Goal: Task Accomplishment & Management: Manage account settings

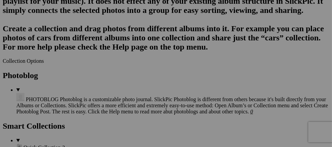
scroll to position [743, 0]
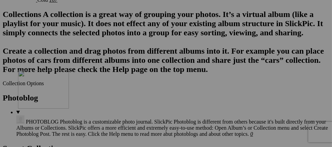
drag, startPoint x: 141, startPoint y: 72, endPoint x: 115, endPoint y: 129, distance: 63.0
drag, startPoint x: 133, startPoint y: 78, endPoint x: 173, endPoint y: 143, distance: 75.8
drag, startPoint x: 262, startPoint y: 62, endPoint x: 241, endPoint y: 140, distance: 81.3
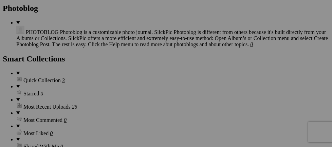
scroll to position [837, 0]
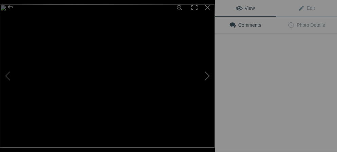
click at [203, 60] on button at bounding box center [189, 76] width 51 height 55
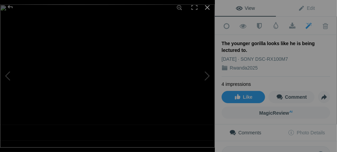
click at [207, 7] on div at bounding box center [207, 7] width 15 height 15
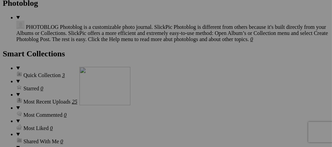
drag, startPoint x: 120, startPoint y: 58, endPoint x: 177, endPoint y: 126, distance: 88.4
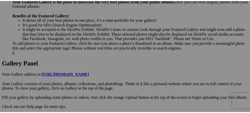
scroll to position [18, 0]
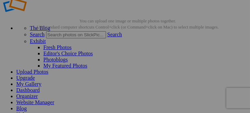
drag, startPoint x: 121, startPoint y: 53, endPoint x: 119, endPoint y: 49, distance: 5.2
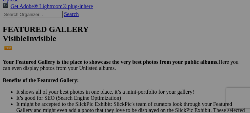
scroll to position [126, 0]
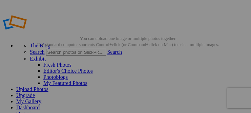
drag, startPoint x: 148, startPoint y: 5, endPoint x: 116, endPoint y: -5, distance: 33.9
drag, startPoint x: 166, startPoint y: 11, endPoint x: 121, endPoint y: 8, distance: 44.9
click at [121, 9] on div "The Blog Search Search Exhibit Fresh Photos Editor's Choice Photos Photoblogs M…" at bounding box center [126, 81] width 246 height 145
drag, startPoint x: 122, startPoint y: 13, endPoint x: 99, endPoint y: 19, distance: 24.3
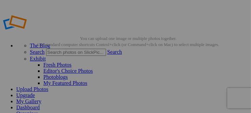
click at [94, 14] on div "The Blog Search Search Exhibit Fresh Photos Editor's Choice Photos Photoblogs M…" at bounding box center [126, 81] width 246 height 145
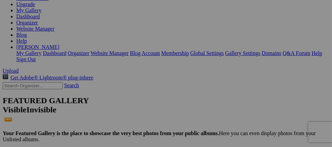
scroll to position [32, 0]
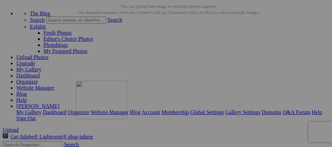
drag, startPoint x: 192, startPoint y: 90, endPoint x: 174, endPoint y: 139, distance: 52.6
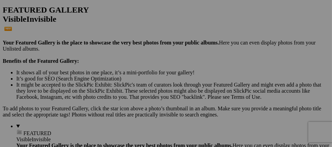
scroll to position [155, 0]
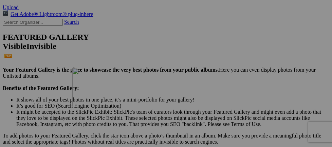
drag, startPoint x: 190, startPoint y: 58, endPoint x: 170, endPoint y: 127, distance: 71.7
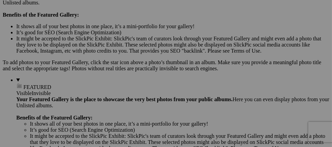
scroll to position [237, 0]
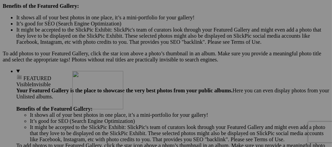
drag, startPoint x: 203, startPoint y: 57, endPoint x: 170, endPoint y: 130, distance: 79.6
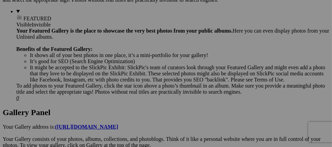
scroll to position [333, 0]
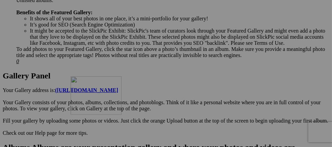
drag, startPoint x: 197, startPoint y: 54, endPoint x: 168, endPoint y: 135, distance: 86.5
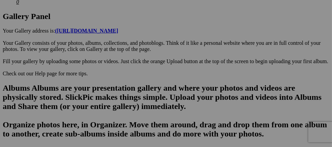
scroll to position [416, 0]
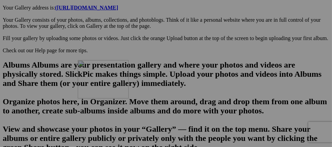
drag, startPoint x: 197, startPoint y: 55, endPoint x: 175, endPoint y: 119, distance: 68.0
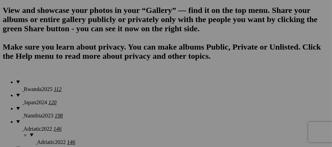
scroll to position [511, 0]
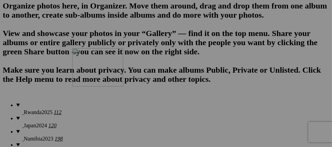
drag, startPoint x: 204, startPoint y: 49, endPoint x: 170, endPoint y: 107, distance: 67.3
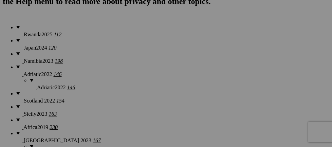
scroll to position [603, 0]
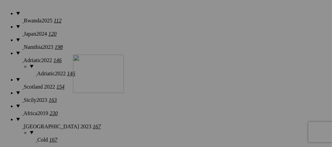
drag, startPoint x: 208, startPoint y: 46, endPoint x: 171, endPoint y: 114, distance: 76.7
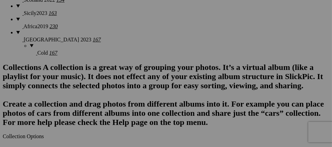
scroll to position [694, 0]
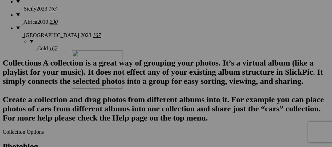
drag, startPoint x: 209, startPoint y: 44, endPoint x: 170, endPoint y: 109, distance: 75.7
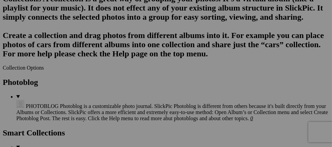
scroll to position [781, 0]
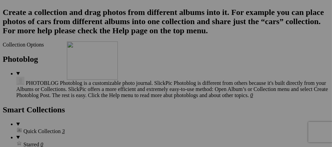
drag, startPoint x: 204, startPoint y: 44, endPoint x: 165, endPoint y: 100, distance: 68.6
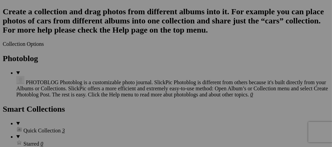
scroll to position [777, 0]
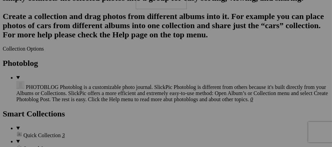
drag, startPoint x: 208, startPoint y: 118, endPoint x: 233, endPoint y: 27, distance: 94.5
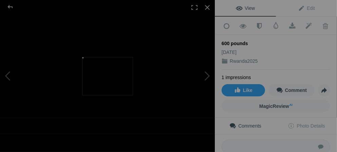
click at [251, 43] on div "600 pounds" at bounding box center [276, 43] width 109 height 7
click at [247, 42] on div "600 pounds" at bounding box center [276, 43] width 109 height 7
click at [251, 9] on span "Edit" at bounding box center [306, 7] width 17 height 5
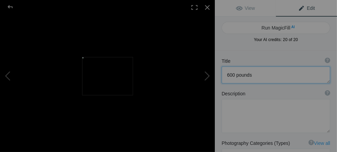
click at [251, 76] on textarea at bounding box center [276, 74] width 109 height 17
type textarea "6"
click at [8, 74] on button at bounding box center [25, 76] width 51 height 55
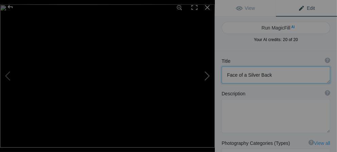
type textarea "Great photo that I was fortunate to take"
type textarea "DSC09512.jpg"
click at [207, 75] on button at bounding box center [189, 76] width 51 height 55
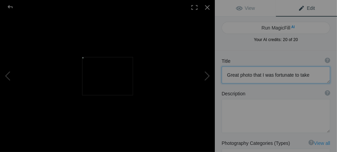
type textarea "Face of a Silver Back"
type textarea "600_pounds.jpg"
click at [208, 7] on div at bounding box center [207, 7] width 15 height 15
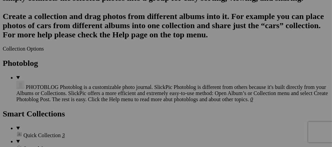
type textarea "Face of a Silver Back"
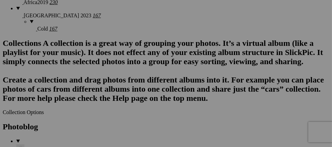
scroll to position [741, 0]
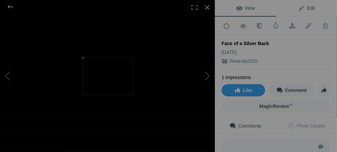
click at [251, 6] on span "Edit" at bounding box center [306, 7] width 17 height 5
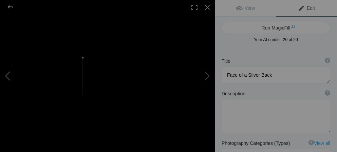
click at [5, 74] on button at bounding box center [25, 76] width 51 height 55
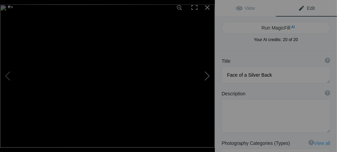
type textarea "Great photo that I was fortunate to take"
type textarea "DSC09512.jpg"
click at [208, 76] on button at bounding box center [189, 76] width 51 height 55
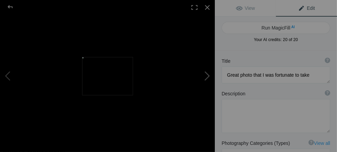
type textarea "Face of a Silver Back"
type textarea "600_pounds.jpg"
click at [209, 6] on div at bounding box center [207, 7] width 15 height 15
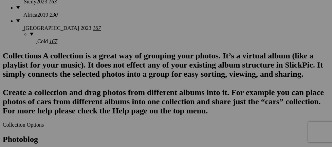
scroll to position [710, 0]
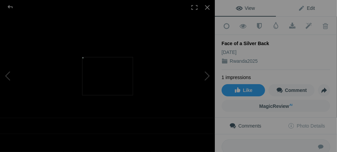
click at [251, 6] on span "Edit" at bounding box center [306, 7] width 17 height 5
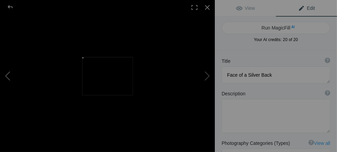
click at [5, 76] on button at bounding box center [25, 76] width 51 height 55
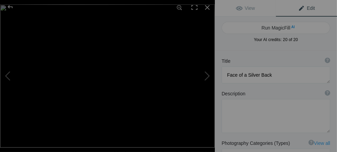
type textarea "Great photo that I was fortunate to take"
type textarea "DSC09512.jpg"
click at [207, 78] on button at bounding box center [189, 76] width 51 height 55
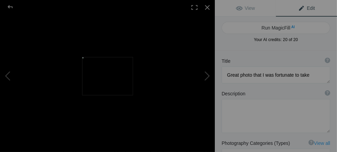
type textarea "Face of a Silver Back"
type textarea "600_pounds.jpg"
click at [210, 8] on div at bounding box center [207, 7] width 15 height 15
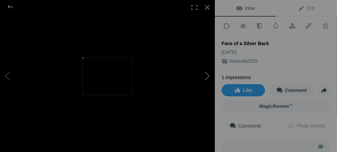
click at [208, 79] on button at bounding box center [189, 76] width 51 height 55
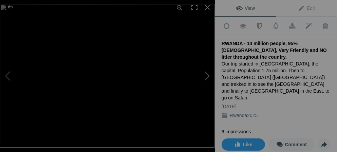
click at [208, 74] on button at bounding box center [189, 76] width 51 height 55
click at [208, 76] on button at bounding box center [189, 76] width 51 height 55
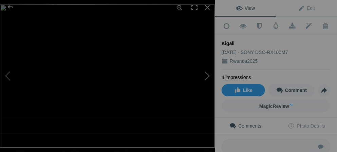
click at [208, 76] on button at bounding box center [189, 76] width 51 height 55
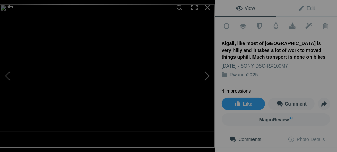
click at [208, 77] on button at bounding box center [189, 76] width 51 height 55
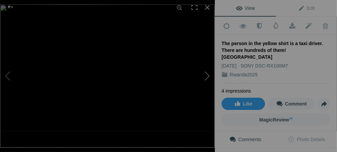
click at [208, 77] on button at bounding box center [189, 76] width 51 height 55
click at [208, 76] on button at bounding box center [189, 76] width 51 height 55
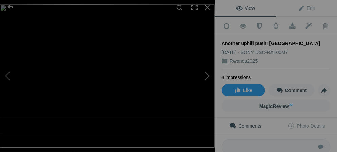
click at [208, 76] on button at bounding box center [189, 76] width 51 height 55
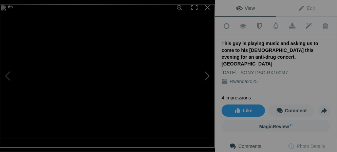
click at [208, 76] on button at bounding box center [189, 76] width 51 height 55
click at [209, 78] on button at bounding box center [189, 76] width 51 height 55
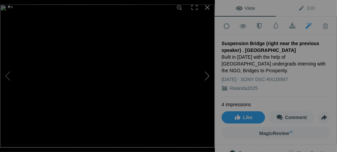
click at [209, 78] on button at bounding box center [189, 76] width 51 height 55
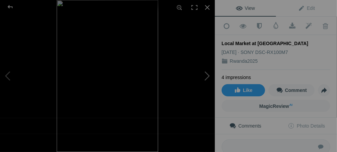
click at [209, 78] on button at bounding box center [189, 76] width 51 height 55
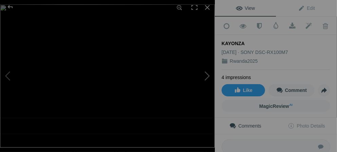
click at [209, 77] on button at bounding box center [189, 76] width 51 height 55
click at [208, 77] on button at bounding box center [189, 76] width 51 height 55
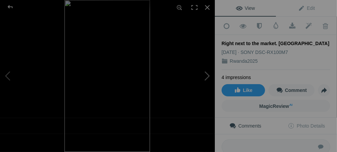
click at [208, 77] on button at bounding box center [189, 76] width 51 height 55
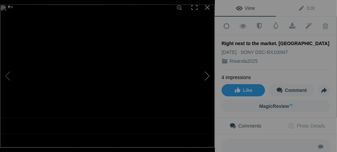
click at [208, 77] on button at bounding box center [189, 76] width 51 height 55
click at [208, 78] on button at bounding box center [189, 76] width 51 height 55
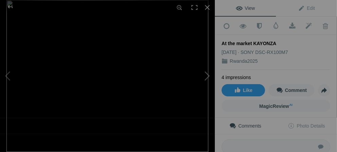
click at [208, 77] on button at bounding box center [189, 76] width 51 height 55
click at [209, 77] on button at bounding box center [189, 76] width 51 height 55
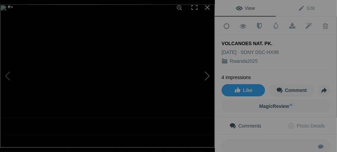
click at [210, 76] on button at bounding box center [189, 76] width 51 height 55
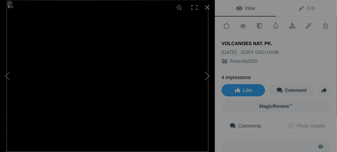
click at [210, 76] on button at bounding box center [189, 76] width 51 height 55
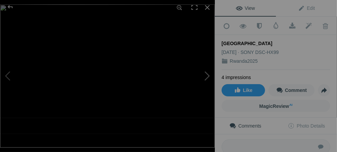
click at [210, 76] on button at bounding box center [189, 76] width 51 height 55
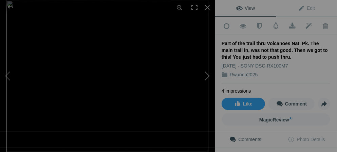
click at [210, 76] on button at bounding box center [189, 76] width 51 height 55
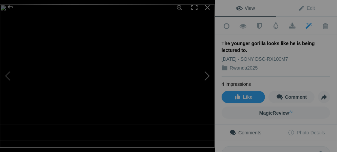
click at [210, 76] on button at bounding box center [189, 76] width 51 height 55
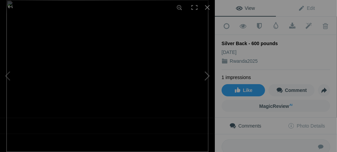
click at [210, 76] on button at bounding box center [189, 76] width 51 height 55
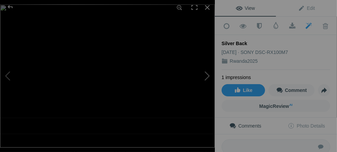
click at [210, 76] on button at bounding box center [189, 76] width 51 height 55
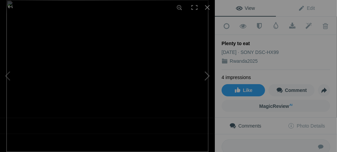
click at [210, 76] on button at bounding box center [189, 76] width 51 height 55
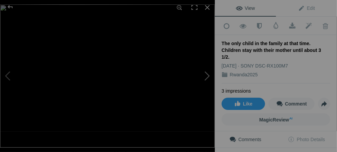
click at [210, 76] on button at bounding box center [189, 76] width 51 height 55
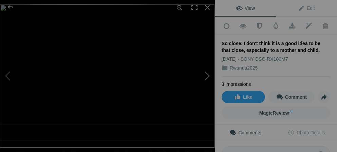
click at [211, 76] on button at bounding box center [189, 76] width 51 height 55
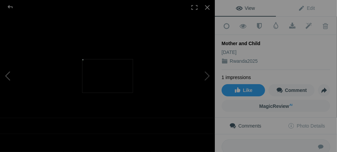
click at [8, 74] on button at bounding box center [25, 76] width 51 height 55
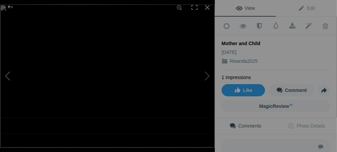
click at [8, 74] on button at bounding box center [25, 76] width 51 height 55
click at [208, 7] on div at bounding box center [207, 7] width 15 height 15
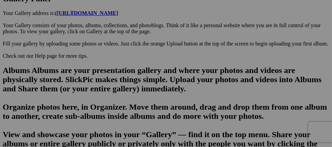
scroll to position [0, 0]
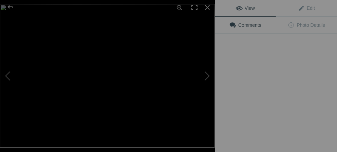
click at [184, 121] on img at bounding box center [107, 76] width 215 height 144
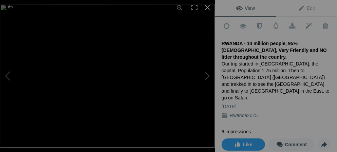
click at [208, 6] on div at bounding box center [207, 7] width 15 height 15
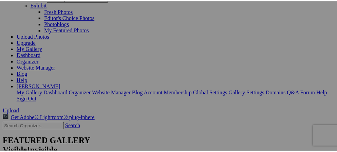
scroll to position [64, 0]
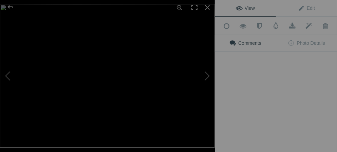
click at [189, 64] on button at bounding box center [189, 76] width 51 height 55
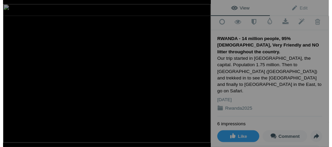
scroll to position [5, 0]
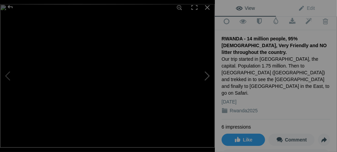
click at [207, 75] on button at bounding box center [189, 76] width 51 height 55
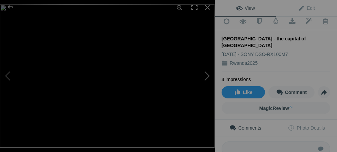
click at [207, 75] on button at bounding box center [189, 76] width 51 height 55
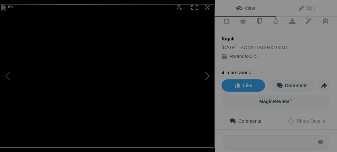
click at [207, 75] on button at bounding box center [189, 76] width 51 height 55
click at [207, 76] on button at bounding box center [189, 76] width 51 height 55
click at [209, 77] on button at bounding box center [189, 76] width 51 height 55
click at [210, 78] on button at bounding box center [189, 76] width 51 height 55
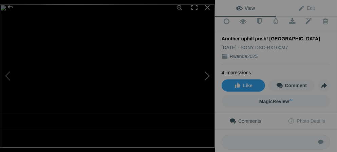
click at [207, 76] on button at bounding box center [189, 76] width 51 height 55
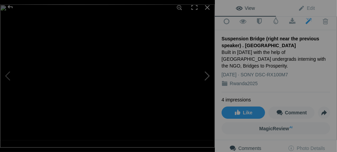
click at [207, 76] on button at bounding box center [189, 76] width 51 height 55
click at [207, 77] on button at bounding box center [189, 76] width 51 height 55
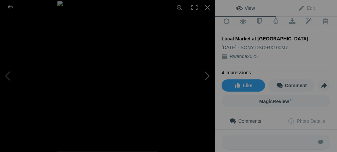
click at [207, 77] on button at bounding box center [189, 76] width 51 height 55
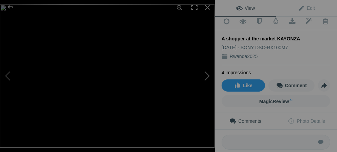
click at [207, 77] on button at bounding box center [189, 76] width 51 height 55
click at [208, 77] on button at bounding box center [189, 76] width 51 height 55
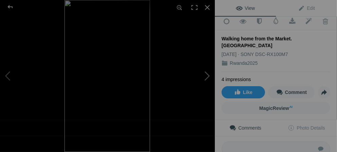
click at [208, 77] on button at bounding box center [189, 76] width 51 height 55
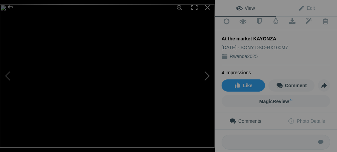
click at [209, 77] on button at bounding box center [189, 76] width 51 height 55
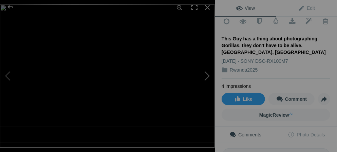
click at [210, 78] on button at bounding box center [189, 76] width 51 height 55
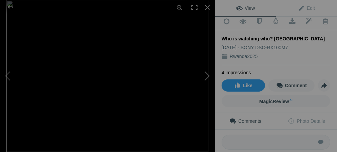
click at [210, 78] on button at bounding box center [189, 76] width 51 height 55
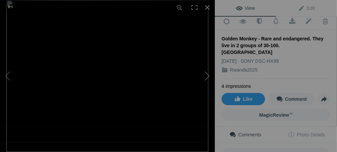
click at [210, 77] on button at bounding box center [189, 76] width 51 height 55
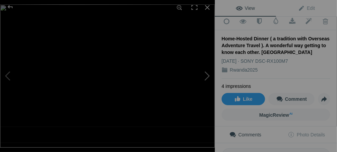
click at [210, 77] on button at bounding box center [189, 76] width 51 height 55
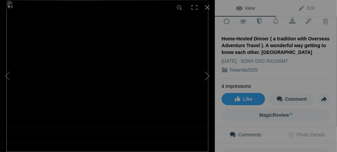
click at [210, 77] on button at bounding box center [189, 76] width 51 height 55
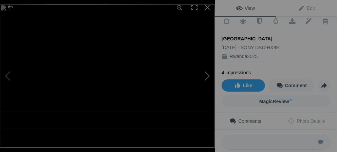
click at [210, 77] on button at bounding box center [189, 76] width 51 height 55
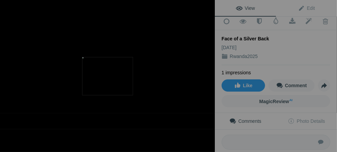
click at [210, 77] on button at bounding box center [189, 76] width 51 height 55
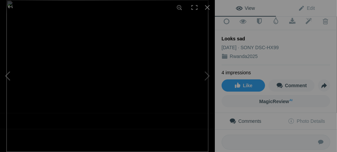
click at [11, 70] on button at bounding box center [25, 76] width 51 height 55
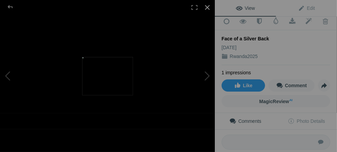
click at [209, 8] on div at bounding box center [207, 7] width 15 height 15
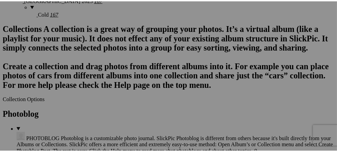
scroll to position [715, 0]
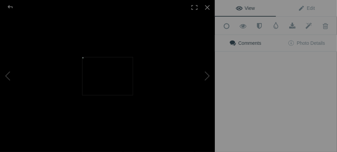
click at [257, 101] on div "View Edit Add to Quick Collection Remove from Quick Collection Hide from Public…" at bounding box center [276, 76] width 122 height 152
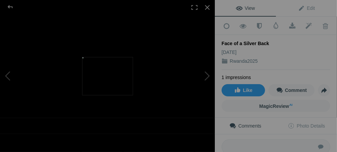
click at [122, 68] on img at bounding box center [107, 76] width 51 height 38
click at [122, 69] on img at bounding box center [107, 76] width 51 height 38
click at [125, 78] on img at bounding box center [107, 76] width 51 height 38
click at [210, 8] on div at bounding box center [207, 7] width 15 height 15
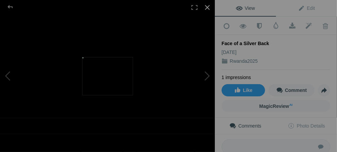
click at [208, 6] on div at bounding box center [207, 7] width 15 height 15
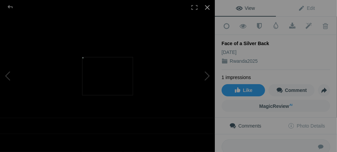
click at [206, 7] on div at bounding box center [207, 7] width 15 height 15
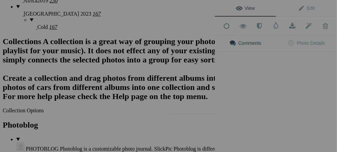
click at [214, 99] on button at bounding box center [189, 76] width 51 height 55
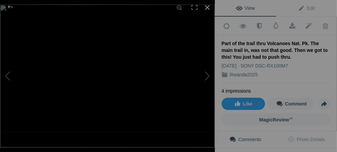
click at [210, 7] on div at bounding box center [207, 7] width 15 height 15
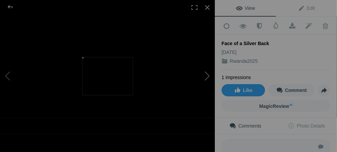
click at [207, 76] on button at bounding box center [189, 76] width 51 height 55
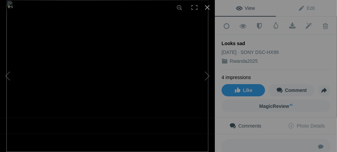
click at [208, 6] on div at bounding box center [207, 7] width 15 height 15
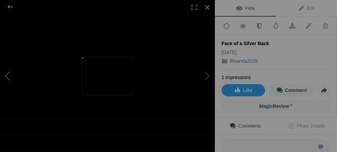
click at [8, 77] on button at bounding box center [25, 76] width 51 height 55
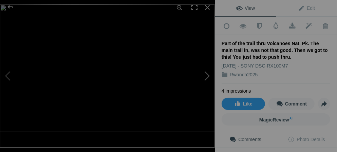
click at [207, 76] on button at bounding box center [189, 76] width 51 height 55
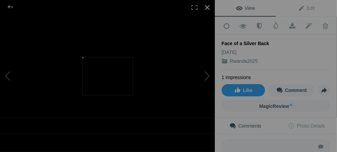
click at [210, 6] on div at bounding box center [207, 7] width 15 height 15
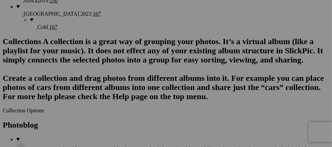
drag, startPoint x: 245, startPoint y: 91, endPoint x: 248, endPoint y: 97, distance: 6.7
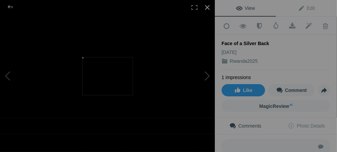
click at [207, 5] on div at bounding box center [207, 7] width 15 height 15
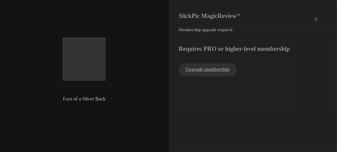
click at [314, 14] on div "×" at bounding box center [315, 20] width 20 height 14
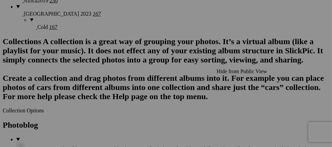
drag, startPoint x: 258, startPoint y: 104, endPoint x: 253, endPoint y: 99, distance: 7.2
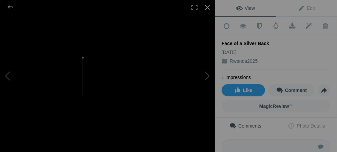
click at [209, 8] on div at bounding box center [207, 7] width 15 height 15
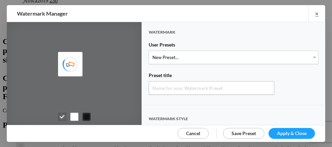
type input "Watermark-8/28/2025"
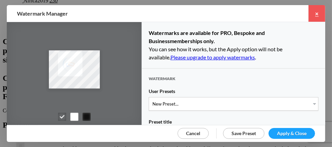
click at [318, 14] on link "×" at bounding box center [316, 13] width 17 height 17
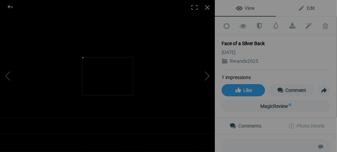
click at [299, 6] on span "Edit" at bounding box center [306, 7] width 17 height 5
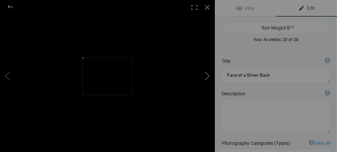
click at [207, 75] on button at bounding box center [189, 76] width 51 height 55
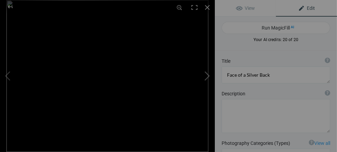
type textarea "Looks sad"
type textarea "DSC00179.jpeg"
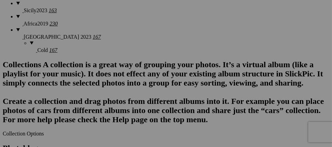
scroll to position [724, 0]
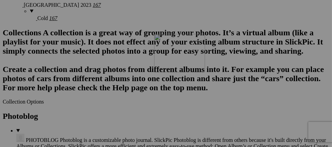
drag, startPoint x: 246, startPoint y: 91, endPoint x: 252, endPoint y: 93, distance: 6.0
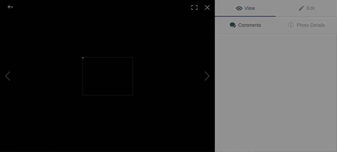
click at [252, 93] on div "View Edit Comments Photo Details" at bounding box center [276, 76] width 122 height 152
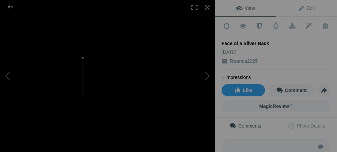
click at [209, 77] on button at bounding box center [189, 76] width 51 height 55
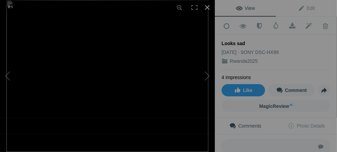
click at [206, 6] on div at bounding box center [207, 7] width 15 height 15
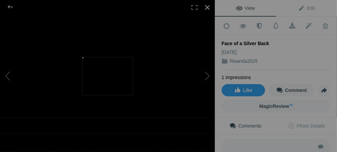
click at [207, 7] on div at bounding box center [207, 7] width 15 height 15
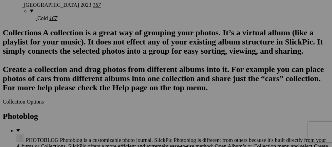
drag, startPoint x: 264, startPoint y: 87, endPoint x: 287, endPoint y: 127, distance: 45.4
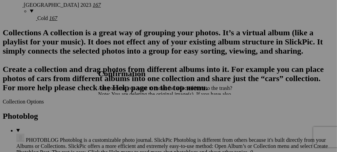
click at [121, 119] on span "Yes" at bounding box center [117, 118] width 8 height 6
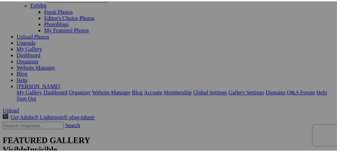
scroll to position [50, 0]
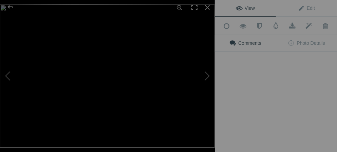
click at [252, 76] on div "View Edit Add to Quick Collection Remove from Quick Collection Hide from Public…" at bounding box center [276, 76] width 122 height 152
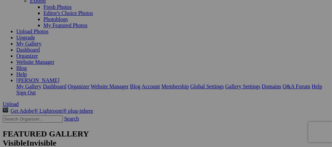
scroll to position [67, 0]
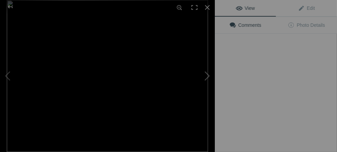
click at [195, 57] on button at bounding box center [189, 76] width 51 height 55
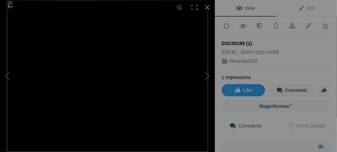
click at [195, 41] on div "DSC00169 (1)" at bounding box center [276, 43] width 109 height 7
click at [195, 9] on span "Edit" at bounding box center [306, 7] width 17 height 5
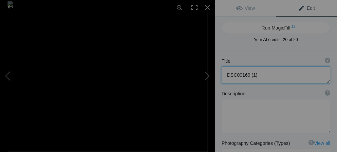
click at [195, 71] on textarea at bounding box center [276, 74] width 109 height 17
type textarea "D"
click at [9, 70] on button at bounding box center [25, 76] width 51 height 55
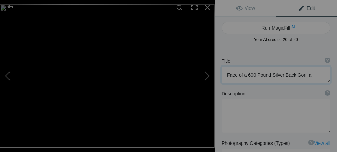
type textarea "Great photo that I was fortunate to take"
type textarea "DSC09512.jpg"
click at [195, 76] on button at bounding box center [189, 76] width 51 height 55
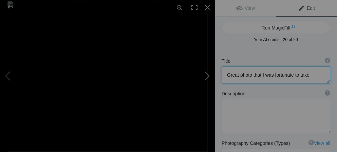
type textarea "Face of a 600 Pound Silver Back Gorilla"
type textarea "DSC00169_(1).jpeg"
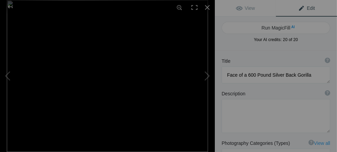
drag, startPoint x: 331, startPoint y: 22, endPoint x: 332, endPoint y: 26, distance: 4.3
click at [195, 26] on div "View Edit Run MagicFill AI Your AI credits: 20 of 20 You have used all your AI …" at bounding box center [276, 76] width 122 height 152
click at [7, 76] on button at bounding box center [25, 76] width 51 height 55
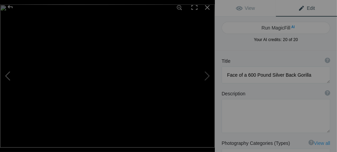
type textarea "Great photo that I was fortunate to take"
type textarea "DSC09512.jpg"
click at [195, 7] on div at bounding box center [207, 7] width 15 height 15
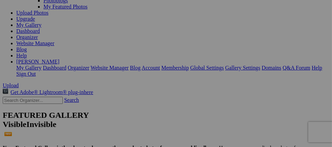
scroll to position [50, 0]
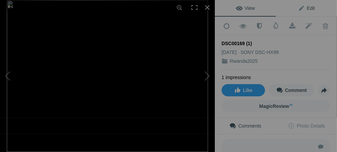
click at [195, 7] on span "Edit" at bounding box center [306, 7] width 17 height 5
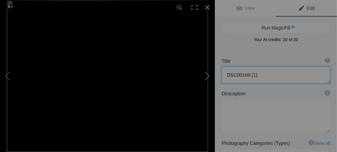
drag, startPoint x: 259, startPoint y: 76, endPoint x: 211, endPoint y: 79, distance: 48.3
click at [195, 79] on div "DSC00169 (1) View Edit Run MagicFill AI Your AI credits: 20 of 20 You have used…" at bounding box center [168, 76] width 337 height 152
click at [9, 77] on button at bounding box center [25, 76] width 51 height 55
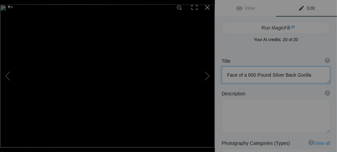
type textarea "Great photo that I was fortunate to take"
type textarea "DSC09512.jpg"
click at [195, 75] on button at bounding box center [189, 76] width 51 height 55
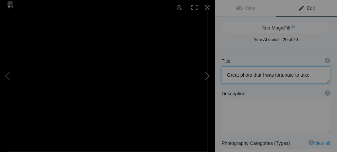
type textarea "Face of a 600 Pound Silver Back Gorilla"
type textarea "DSC00169_(1).jpeg"
click at [195, 74] on button at bounding box center [189, 76] width 51 height 55
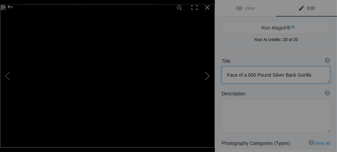
type textarea "RWANDA - 14 million people, 95% [DEMOGRAPHIC_DATA], Very Friendly and NO litter…"
type textarea "Our trip started in Kigali, the capital. Population 1.75 million. Then to Volca…"
type textarea "RWANDA.webp"
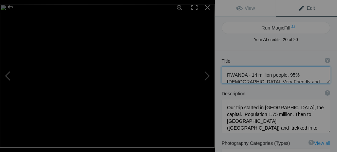
click at [10, 75] on button at bounding box center [25, 76] width 51 height 55
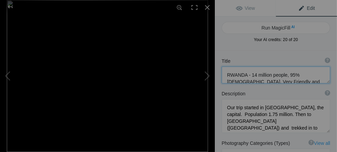
type textarea "Face of a 600 Pound Silver Back Gorilla"
type textarea "DSC00169_(1).jpeg"
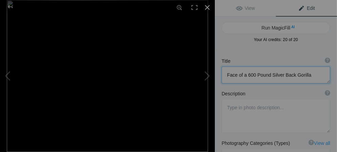
click at [195, 5] on div at bounding box center [207, 7] width 15 height 15
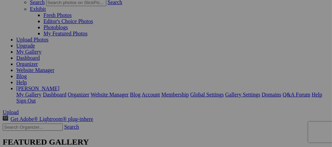
type textarea "Face of a 600 Pound Silver Back Gorilla"
drag, startPoint x: 198, startPoint y: 77, endPoint x: 178, endPoint y: 95, distance: 26.7
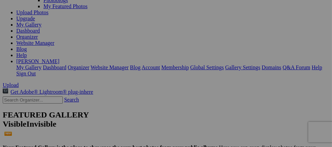
scroll to position [90, 0]
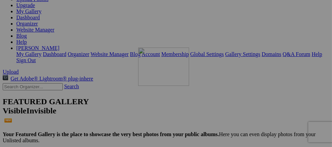
drag, startPoint x: 201, startPoint y: 46, endPoint x: 235, endPoint y: 106, distance: 69.6
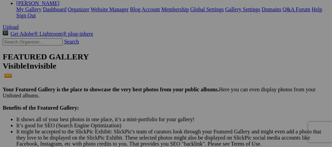
scroll to position [149, 0]
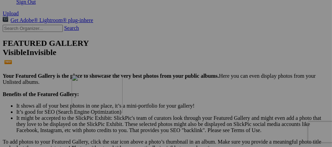
drag, startPoint x: 272, startPoint y: 57, endPoint x: 169, endPoint y: 134, distance: 127.8
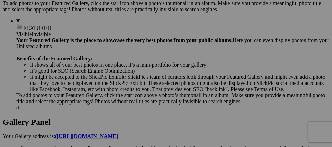
scroll to position [247, 0]
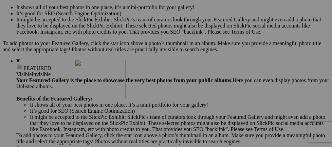
drag, startPoint x: 190, startPoint y: 51, endPoint x: 172, endPoint y: 118, distance: 69.7
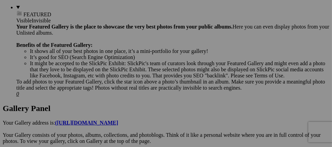
scroll to position [327, 0]
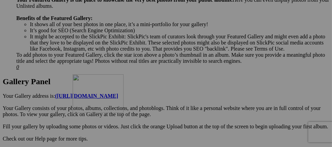
drag, startPoint x: 184, startPoint y: 64, endPoint x: 170, endPoint y: 133, distance: 70.5
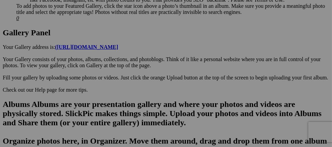
scroll to position [403, 0]
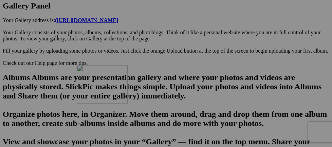
drag, startPoint x: 187, startPoint y: 70, endPoint x: 174, endPoint y: 124, distance: 56.0
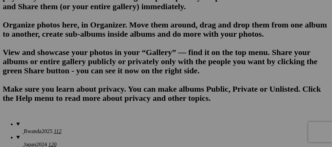
scroll to position [510, 0]
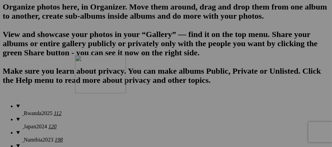
drag, startPoint x: 206, startPoint y: 48, endPoint x: 173, endPoint y: 114, distance: 73.9
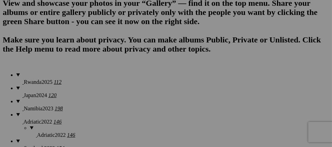
scroll to position [591, 0]
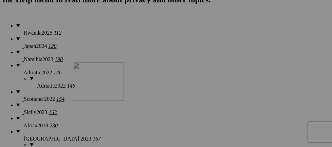
drag, startPoint x: 209, startPoint y: 63, endPoint x: 170, endPoint y: 122, distance: 69.8
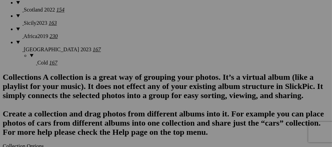
drag, startPoint x: 202, startPoint y: 42, endPoint x: 184, endPoint y: 105, distance: 65.5
drag, startPoint x: 184, startPoint y: 105, endPoint x: 174, endPoint y: 113, distance: 12.6
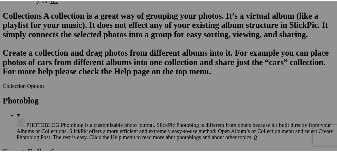
scroll to position [756, 0]
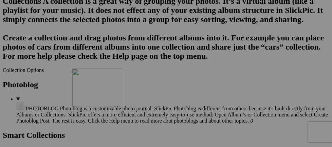
drag, startPoint x: 182, startPoint y: 53, endPoint x: 170, endPoint y: 128, distance: 75.6
drag, startPoint x: 185, startPoint y: 139, endPoint x: 176, endPoint y: 41, distance: 98.8
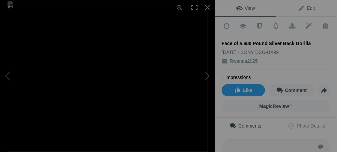
click at [195, 8] on span "Edit" at bounding box center [306, 7] width 17 height 5
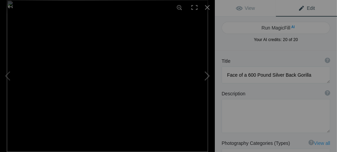
click at [195, 76] on button at bounding box center [189, 76] width 51 height 55
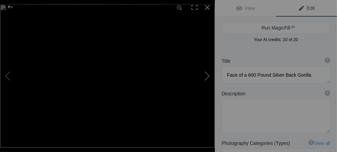
type textarea "RWANDA - 14 million people, 95% [DEMOGRAPHIC_DATA], Very Friendly and NO litter…"
type textarea "Our trip started in [GEOGRAPHIC_DATA], the capital. Population 1.75 million. Th…"
type textarea "RWANDA.webp"
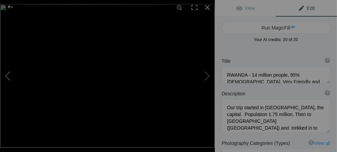
click at [6, 73] on button at bounding box center [25, 76] width 51 height 55
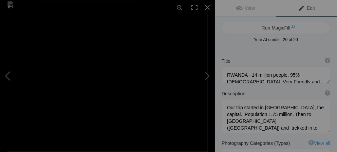
type textarea "Face of a 600 Pound Silver Back Gorilla"
type textarea "DSC00169_(1).jpeg"
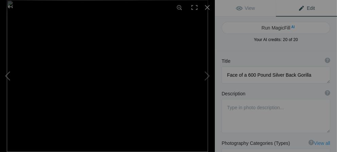
click at [6, 74] on button at bounding box center [25, 76] width 51 height 55
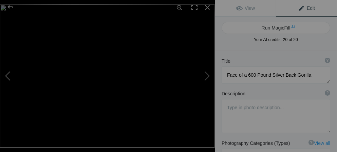
type textarea "Great photo that I was fortunate to take"
type textarea "DSC09512.jpg"
click at [195, 77] on button at bounding box center [189, 76] width 51 height 55
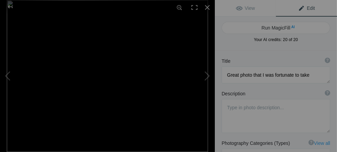
type textarea "Face of a 600 Pound Silver Back Gorilla"
type textarea "DSC00169_(1).jpeg"
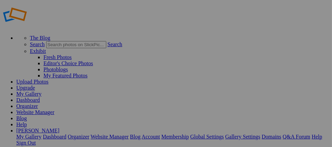
scroll to position [11, 0]
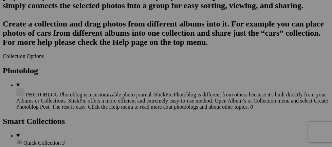
scroll to position [743, 0]
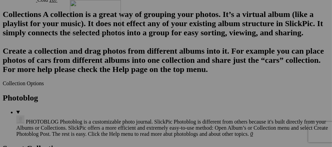
drag, startPoint x: 269, startPoint y: 67, endPoint x: 168, endPoint y: 59, distance: 102.1
drag, startPoint x: 128, startPoint y: 69, endPoint x: 175, endPoint y: 57, distance: 49.0
drag, startPoint x: 129, startPoint y: 66, endPoint x: 174, endPoint y: 56, distance: 46.3
drag, startPoint x: 128, startPoint y: 66, endPoint x: 170, endPoint y: 55, distance: 44.0
drag, startPoint x: 133, startPoint y: 68, endPoint x: 171, endPoint y: 128, distance: 71.2
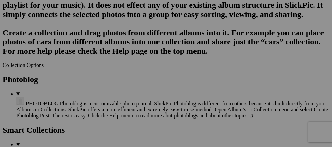
scroll to position [766, 0]
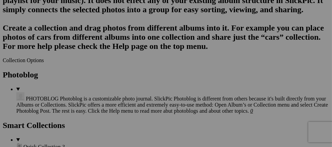
drag, startPoint x: 137, startPoint y: 137, endPoint x: 177, endPoint y: 37, distance: 107.7
drag, startPoint x: 194, startPoint y: 56, endPoint x: 114, endPoint y: 33, distance: 82.7
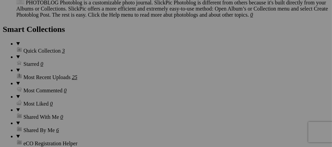
scroll to position [875, 0]
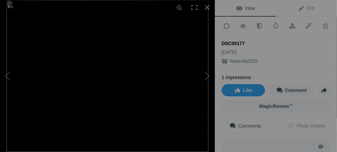
click at [249, 41] on div "DSC00177" at bounding box center [276, 43] width 109 height 7
click at [242, 40] on div "DSC00177" at bounding box center [276, 43] width 109 height 7
click at [293, 7] on link "Edit" at bounding box center [306, 8] width 61 height 16
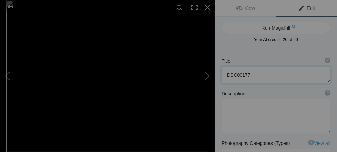
click at [252, 75] on textarea at bounding box center [276, 74] width 109 height 17
type textarea "D"
click at [10, 77] on button at bounding box center [25, 76] width 51 height 55
type textarea "Plenty to eat"
type textarea "DSC00175.jpeg"
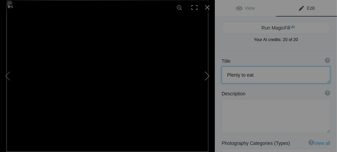
click at [204, 77] on button at bounding box center [189, 76] width 51 height 55
type textarea "A Closeup"
type textarea "DSC00177.jpg"
click at [208, 6] on div at bounding box center [207, 7] width 15 height 15
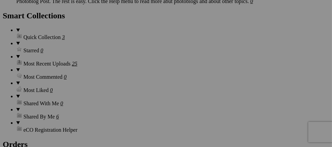
type textarea "A Closeup"
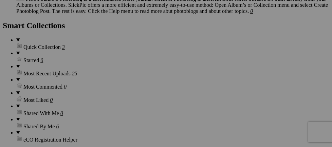
scroll to position [879, 0]
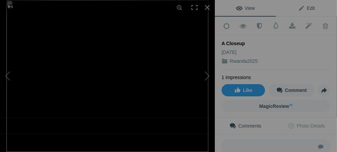
click at [298, 6] on span "Edit" at bounding box center [306, 7] width 17 height 5
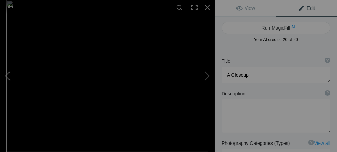
click at [8, 76] on button at bounding box center [25, 76] width 51 height 55
type textarea "Plenty to eat"
type textarea "DSC00175.jpeg"
click at [8, 75] on button at bounding box center [25, 76] width 51 height 55
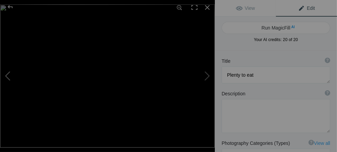
type textarea "Silver Back"
type textarea "DSC09512.jpg"
click at [8, 75] on button at bounding box center [25, 76] width 51 height 55
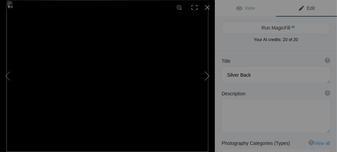
type textarea "Silver Back - 600 pounds"
type textarea "DSC00176.jpg"
click at [205, 74] on button at bounding box center [189, 76] width 51 height 55
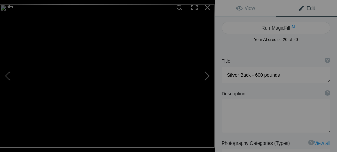
type textarea "Silver Back"
type textarea "DSC09512.jpg"
click at [8, 75] on button at bounding box center [25, 76] width 51 height 55
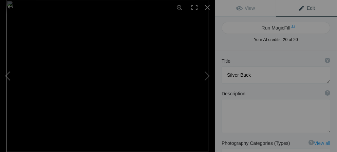
type textarea "Silver Back - 600 pounds"
type textarea "DSC00176.jpg"
click at [8, 75] on button at bounding box center [25, 76] width 51 height 55
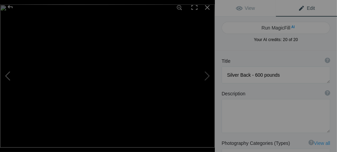
type textarea "The younger gorilla looks like he is being lectured to."
type textarea "DSC09493.jpg"
click at [8, 75] on button at bounding box center [25, 76] width 51 height 55
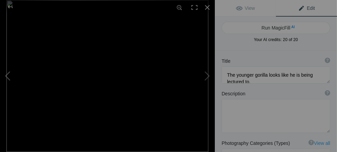
type textarea "Looks sad"
type textarea "DSC00179.jpeg"
click at [8, 75] on button at bounding box center [25, 76] width 51 height 55
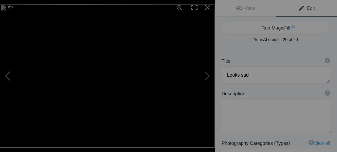
type textarea "Part of the trail thru Volcanoes Nat. Pk. The main trail in, was not that good.…"
type textarea "DSC09489.jpg"
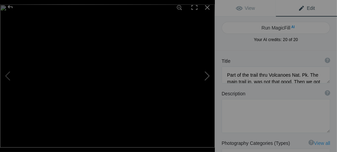
click at [207, 75] on button at bounding box center [189, 76] width 51 height 55
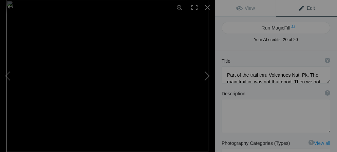
type textarea "Looks sad"
type textarea "DSC00179.jpeg"
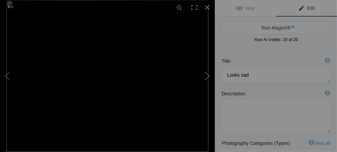
click at [207, 75] on button at bounding box center [189, 76] width 51 height 55
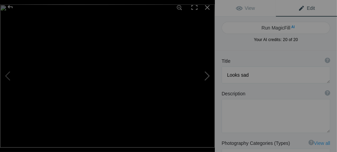
type textarea "The younger gorilla looks like he is being lectured to."
type textarea "DSC09493.jpg"
click at [207, 75] on button at bounding box center [189, 76] width 51 height 55
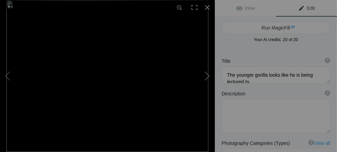
type textarea "Silver Back - 600 pounds"
type textarea "DSC00176.jpg"
click at [207, 75] on button at bounding box center [189, 76] width 51 height 55
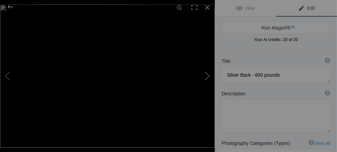
type textarea "Silver Back"
type textarea "DSC09512.jpg"
click at [207, 75] on button at bounding box center [189, 76] width 51 height 55
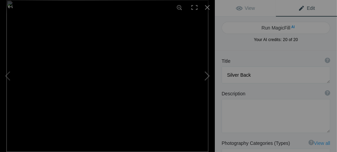
type textarea "Plenty to eat"
type textarea "DSC00175.jpeg"
click at [207, 75] on button at bounding box center [189, 76] width 51 height 55
type textarea "A Closeup"
type textarea "DSC00177.jpg"
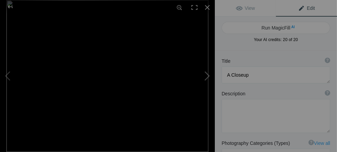
click at [207, 75] on button at bounding box center [189, 76] width 51 height 55
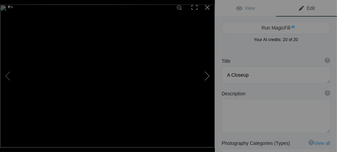
click at [207, 75] on button at bounding box center [189, 76] width 51 height 55
type textarea "The only child in the family at that time. Children stay with their mother unti…"
type textarea "DSC09494.jpg"
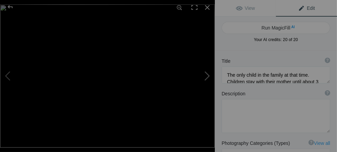
click at [207, 75] on button at bounding box center [189, 76] width 51 height 55
type textarea "Volcanoes National Park"
type textarea "DSC09498.jpg"
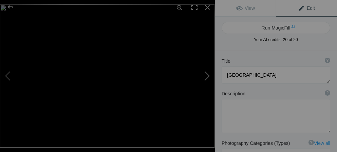
click at [207, 75] on button at bounding box center [189, 76] width 51 height 55
type textarea "So close. I don't think it is a good idea to be that close, especially to a mot…"
type textarea "DSC09503.jpg"
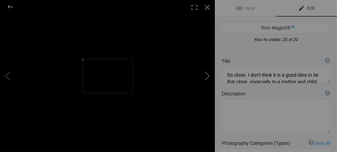
click at [207, 75] on button at bounding box center [189, 76] width 51 height 55
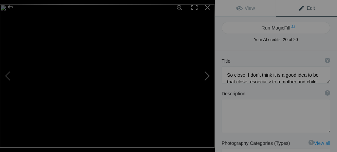
type textarea "Mother and Child"
type textarea "Mother_and_Child.webp"
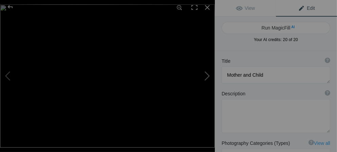
type textarea "I was about 6 feet away from the mother and child."
type textarea "The female that is closest went over to the mother and took the child and ran n…"
type textarea "DSC09507.jpg"
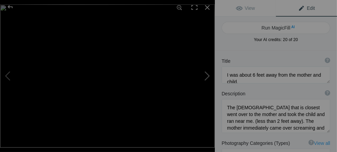
click at [207, 75] on button at bounding box center [189, 76] width 51 height 55
type textarea "Playtime"
type textarea "DSC09508.jpg"
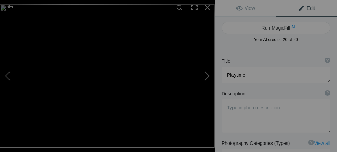
click at [207, 75] on button at bounding box center [189, 76] width 51 height 55
type textarea "Excellent view of the Silver Back"
type textarea "DSC09511.jpg"
click at [207, 75] on button at bounding box center [189, 76] width 51 height 55
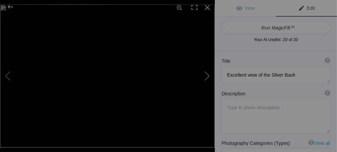
type textarea "Room on the hill to be by yourself"
type textarea "DSC09509.jpg"
type textarea "Volcanoes Nat. Pk."
type textarea "DSC09510.jpg"
click at [207, 75] on button at bounding box center [189, 76] width 51 height 55
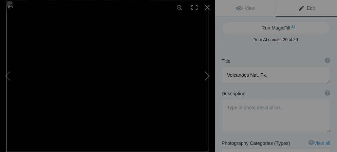
click at [207, 75] on button at bounding box center [189, 76] width 51 height 55
type textarea "While at [GEOGRAPHIC_DATA], we visited the [GEOGRAPHIC_DATA] located near rural…"
type textarea "Each of us brought school supplies from home. We helped the kids with their les…"
type textarea "DSC00182.jpeg"
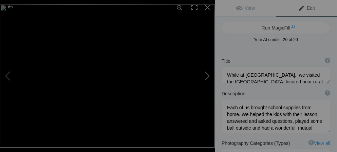
type textarea "Scene of some flat land"
type textarea "DSC09665.jpg"
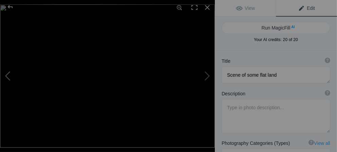
click at [11, 76] on button at bounding box center [25, 76] width 51 height 55
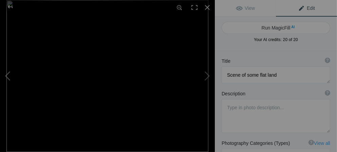
type textarea "While at [GEOGRAPHIC_DATA], we visited the [GEOGRAPHIC_DATA] located near rural…"
type textarea "Each of us brought school supplies from home. We helped the kids with their les…"
type textarea "DSC00182.jpeg"
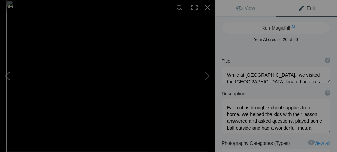
click at [10, 77] on button at bounding box center [25, 76] width 51 height 55
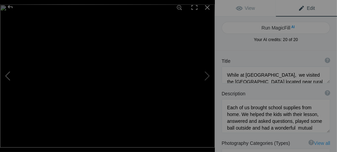
click at [10, 77] on button at bounding box center [25, 76] width 51 height 55
type textarea "Volcanoes Nat. Pk."
type textarea "DSC09510.jpg"
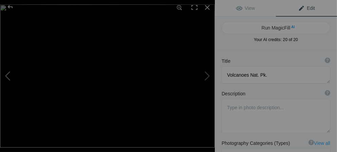
click at [10, 77] on button at bounding box center [25, 76] width 51 height 55
type textarea "Room on the hill to be by yourself"
type textarea "DSC09509.jpg"
click at [10, 77] on button at bounding box center [25, 76] width 51 height 55
type textarea "Excellent view of the Silver Back"
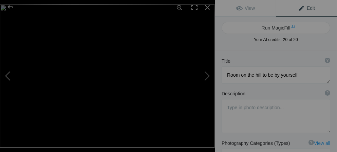
type textarea "DSC09511.jpg"
click at [11, 78] on button at bounding box center [25, 76] width 51 height 55
type textarea "Playtime"
type textarea "DSC09508.jpg"
click at [11, 78] on button at bounding box center [25, 76] width 51 height 55
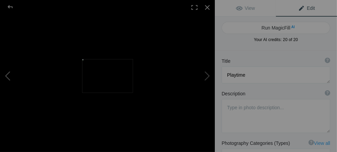
type textarea "I was about 6 feet away from the mother and child."
type textarea "The female that is closest went over to the mother and took the child and ran n…"
type textarea "DSC09507.jpg"
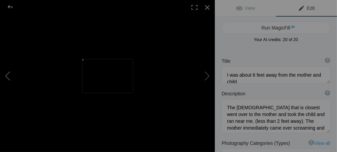
type textarea "Mother and Child"
type textarea "Mother_and_Child.webp"
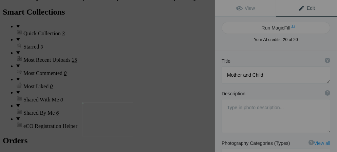
click at [128, 129] on div "Mother and Child" at bounding box center [107, 76] width 215 height 152
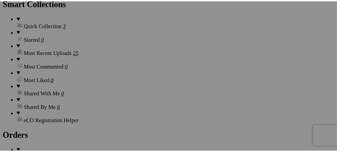
scroll to position [902, 0]
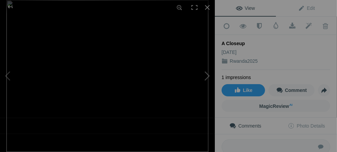
click at [208, 77] on button at bounding box center [189, 76] width 51 height 55
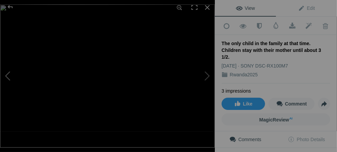
click at [3, 82] on button at bounding box center [25, 76] width 51 height 55
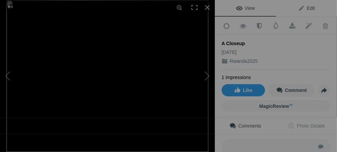
click at [298, 8] on span "Edit" at bounding box center [306, 7] width 17 height 5
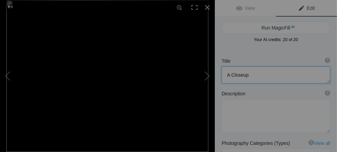
click at [293, 75] on textarea at bounding box center [276, 74] width 109 height 17
click at [9, 79] on button at bounding box center [25, 76] width 51 height 55
type textarea "Plenty to eat"
type textarea "DSC00175.jpeg"
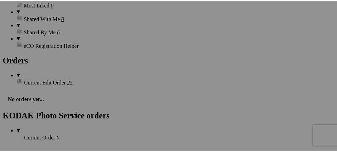
scroll to position [970, 0]
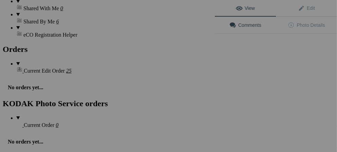
click at [261, 97] on div "View Edit Comments Photo Details" at bounding box center [276, 76] width 122 height 152
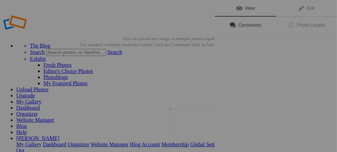
click at [195, 126] on img at bounding box center [195, 125] width 51 height 34
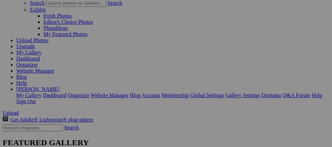
scroll to position [61, 0]
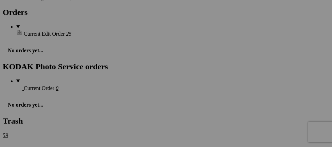
scroll to position [976, 0]
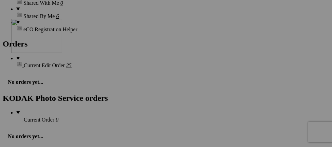
drag, startPoint x: 193, startPoint y: 94, endPoint x: 109, endPoint y: 78, distance: 86.0
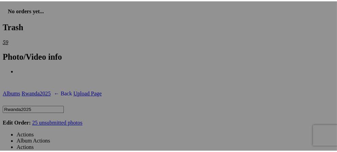
scroll to position [1048, 0]
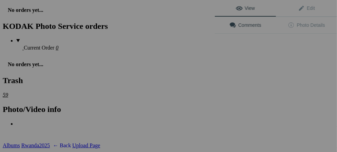
click at [265, 107] on div "View Edit Comments Photo Details" at bounding box center [276, 76] width 122 height 152
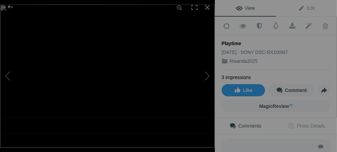
drag, startPoint x: 265, startPoint y: 107, endPoint x: 246, endPoint y: 41, distance: 69.2
click at [246, 41] on div "Playtime" at bounding box center [276, 43] width 109 height 7
click at [298, 6] on span "Edit" at bounding box center [306, 7] width 17 height 5
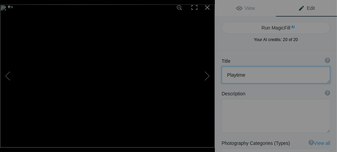
click at [252, 72] on textarea at bounding box center [276, 74] width 109 height 17
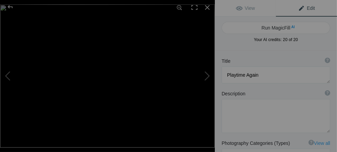
click at [298, 8] on span "Edit" at bounding box center [306, 7] width 17 height 5
click at [298, 5] on span "Edit" at bounding box center [306, 7] width 17 height 5
click at [298, 7] on span "Edit" at bounding box center [306, 7] width 17 height 5
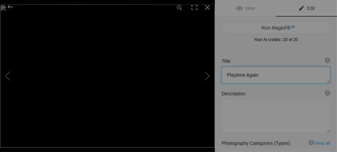
click at [265, 71] on textarea at bounding box center [276, 74] width 109 height 17
click at [9, 76] on button at bounding box center [25, 76] width 51 height 55
type textarea "I was about 6 feet away from the mother and child."
type textarea "The female that is closest went over to the mother and took the child and ran n…"
type textarea "DSC09507.jpg"
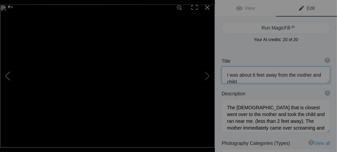
click at [9, 75] on button at bounding box center [25, 76] width 51 height 55
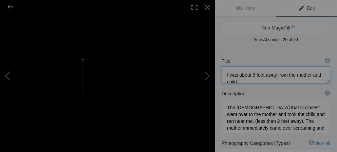
type textarea "Mother and Child"
type textarea "Mother_and_Child.webp"
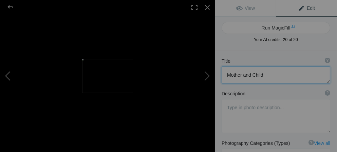
click at [9, 75] on button at bounding box center [25, 76] width 51 height 55
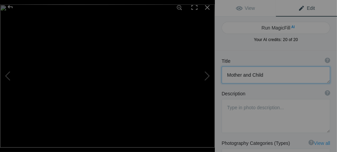
type textarea "So close. I don't think it is a good idea to be that close, especially to a mot…"
type textarea "DSC09503.jpg"
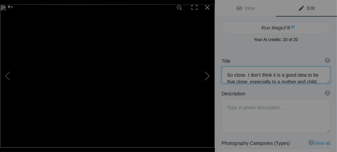
click at [204, 77] on button at bounding box center [189, 76] width 51 height 55
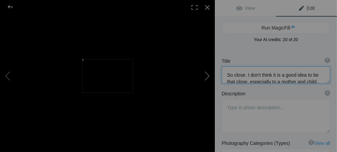
type textarea "Mother and Child"
type textarea "Mother_and_Child.webp"
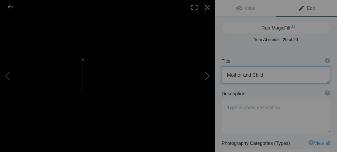
click at [205, 76] on button at bounding box center [189, 76] width 51 height 55
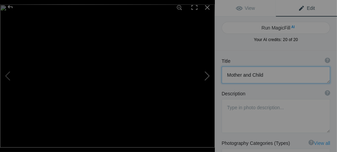
type textarea "I was about 6 feet away from the mother and child."
type textarea "The female that is closest went over to the mother and took the child and ran n…"
type textarea "DSC09507.jpg"
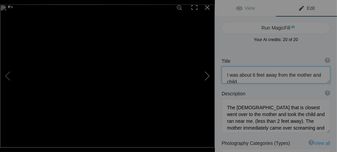
click at [205, 76] on button at bounding box center [189, 76] width 51 height 55
type textarea "Playtime Again"
type textarea "DSC09508.jpg"
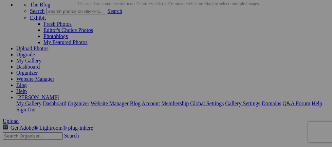
scroll to position [64, 0]
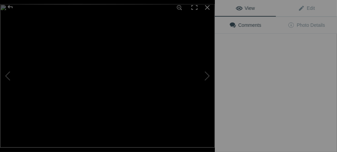
click at [203, 58] on button at bounding box center [189, 76] width 51 height 55
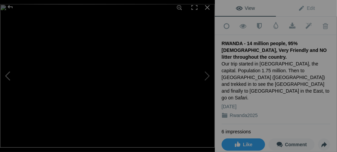
click at [8, 77] on button at bounding box center [25, 76] width 51 height 55
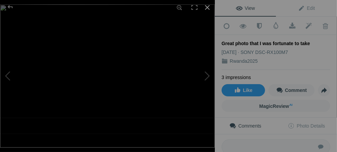
click at [207, 7] on div at bounding box center [207, 7] width 15 height 15
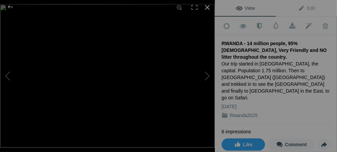
click at [208, 7] on div at bounding box center [207, 7] width 15 height 15
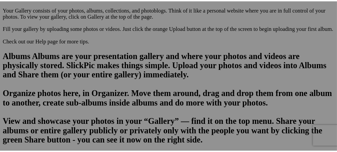
scroll to position [442, 0]
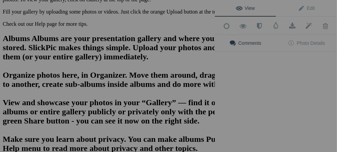
click at [307, 74] on div "View Edit Add to Quick Collection Remove from Quick Collection Hide from Public…" at bounding box center [276, 76] width 122 height 152
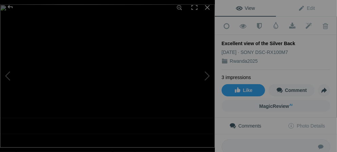
click at [265, 42] on div "Excellent view of the Silver Back" at bounding box center [276, 43] width 109 height 7
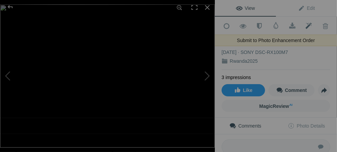
click at [305, 25] on span at bounding box center [309, 26] width 17 height 7
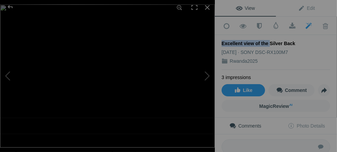
drag, startPoint x: 265, startPoint y: 41, endPoint x: 207, endPoint y: 40, distance: 57.3
click at [207, 40] on div "Excellent view of the Silver Back View Edit Add to Quick Collection Remove from…" at bounding box center [168, 76] width 337 height 152
drag, startPoint x: 207, startPoint y: 40, endPoint x: 302, endPoint y: 39, distance: 95.0
click at [302, 40] on div "Excellent view of the Silver Back" at bounding box center [276, 43] width 109 height 7
click at [291, 43] on div "Excellent view of the Silver Back" at bounding box center [276, 43] width 109 height 7
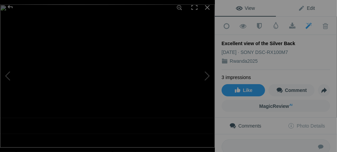
click at [298, 9] on span "Edit" at bounding box center [306, 7] width 17 height 5
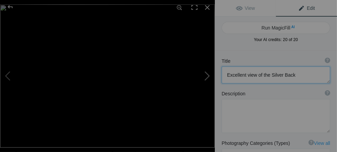
drag, startPoint x: 269, startPoint y: 75, endPoint x: 213, endPoint y: 75, distance: 56.0
click at [213, 75] on div "Excellent view of the Silver Back View Edit Run MagicFill AI Your AI credits: 2…" at bounding box center [168, 76] width 337 height 152
click at [266, 76] on textarea at bounding box center [276, 74] width 109 height 17
type textarea "Silver Back"
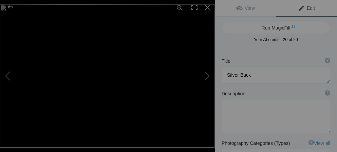
click at [298, 9] on span "Edit" at bounding box center [306, 7] width 17 height 5
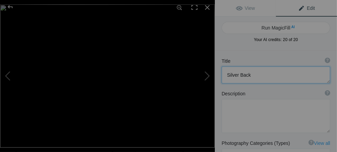
click at [274, 75] on textarea at bounding box center [276, 74] width 109 height 17
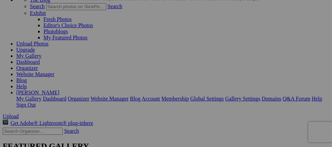
scroll to position [55, 0]
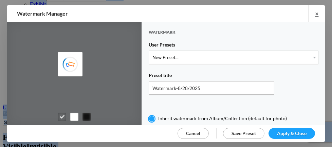
click at [175, 78] on div "Preset title" at bounding box center [234, 76] width 170 height 9
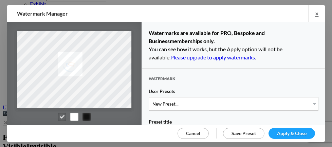
click at [317, 16] on link "×" at bounding box center [316, 13] width 17 height 17
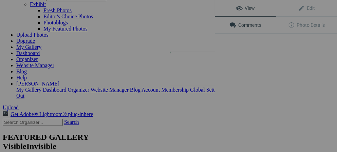
click at [180, 67] on button at bounding box center [189, 76] width 51 height 55
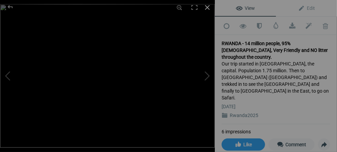
click at [206, 8] on div at bounding box center [207, 7] width 15 height 15
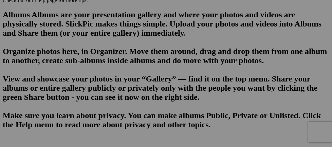
scroll to position [468, 0]
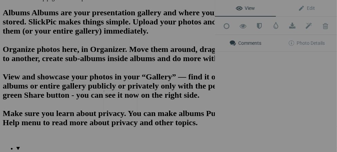
click at [117, 102] on img at bounding box center [120, 101] width 34 height 23
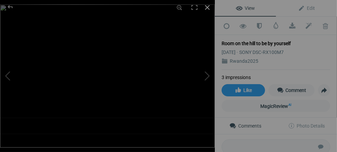
click at [209, 9] on div at bounding box center [207, 7] width 15 height 15
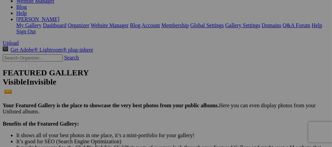
scroll to position [0, 0]
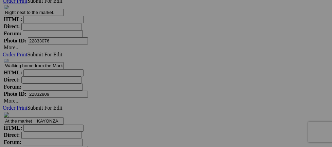
scroll to position [3124, 0]
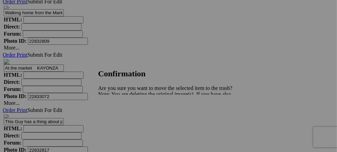
click at [121, 117] on span "Yes" at bounding box center [117, 118] width 8 height 6
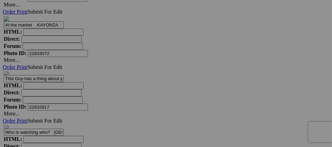
scroll to position [3242, 0]
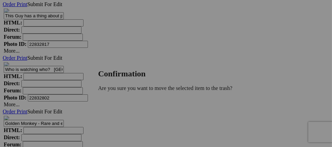
scroll to position [3237, 0]
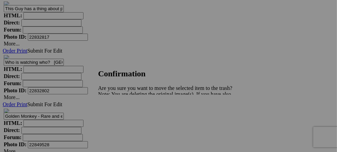
click at [121, 115] on span "Yes" at bounding box center [117, 118] width 8 height 6
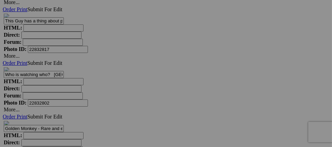
scroll to position [3156, 0]
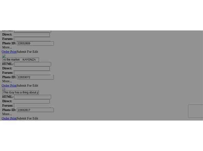
scroll to position [3151, 0]
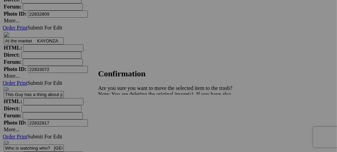
click at [121, 116] on span "Yes" at bounding box center [117, 118] width 8 height 6
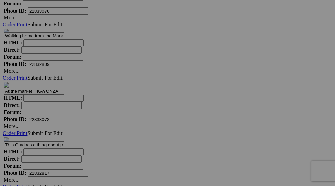
scroll to position [3117, 0]
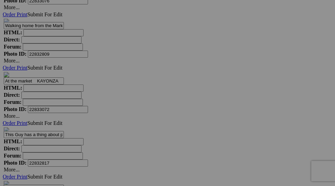
drag, startPoint x: 223, startPoint y: 119, endPoint x: 222, endPoint y: 124, distance: 4.5
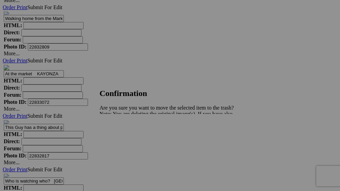
click at [122, 136] on span "Yes" at bounding box center [118, 138] width 8 height 6
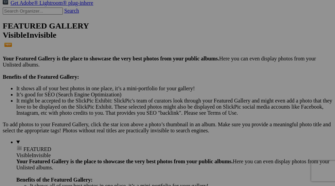
scroll to position [0, 0]
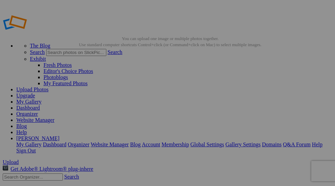
click at [38, 111] on link "Organizer" at bounding box center [27, 114] width 22 height 6
click at [59, 135] on link "[PERSON_NAME]" at bounding box center [37, 138] width 43 height 6
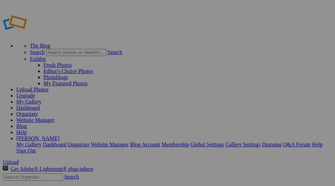
click at [59, 135] on link "[PERSON_NAME]" at bounding box center [37, 138] width 43 height 6
click at [49, 87] on link "Upload Photos" at bounding box center [32, 90] width 32 height 6
